Goal: Task Accomplishment & Management: Manage account settings

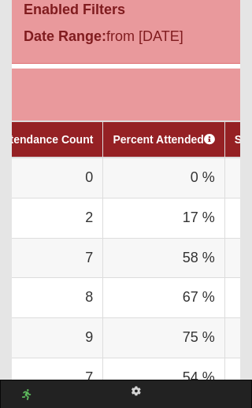
scroll to position [0, 304]
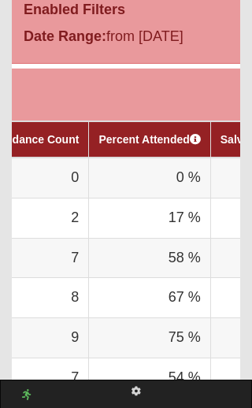
click at [150, 167] on td "0 %" at bounding box center [149, 177] width 121 height 40
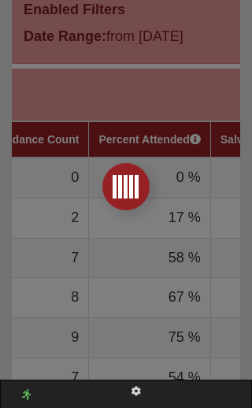
click at [156, 175] on div at bounding box center [126, 204] width 252 height 408
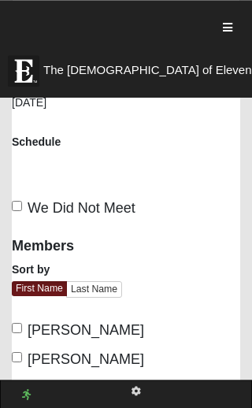
click at [21, 201] on input "We Did Not Meet" at bounding box center [17, 206] width 10 height 10
checkbox input "true"
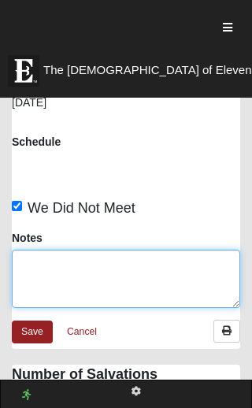
click at [97, 249] on textarea "Notes" at bounding box center [126, 278] width 228 height 58
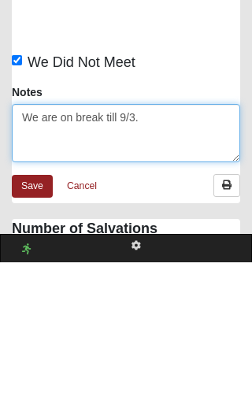
type textarea "We are on break till 9/3."
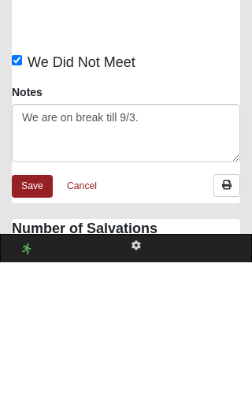
click at [37, 320] on link "Save" at bounding box center [32, 331] width 41 height 23
